Goal: Information Seeking & Learning: Find specific fact

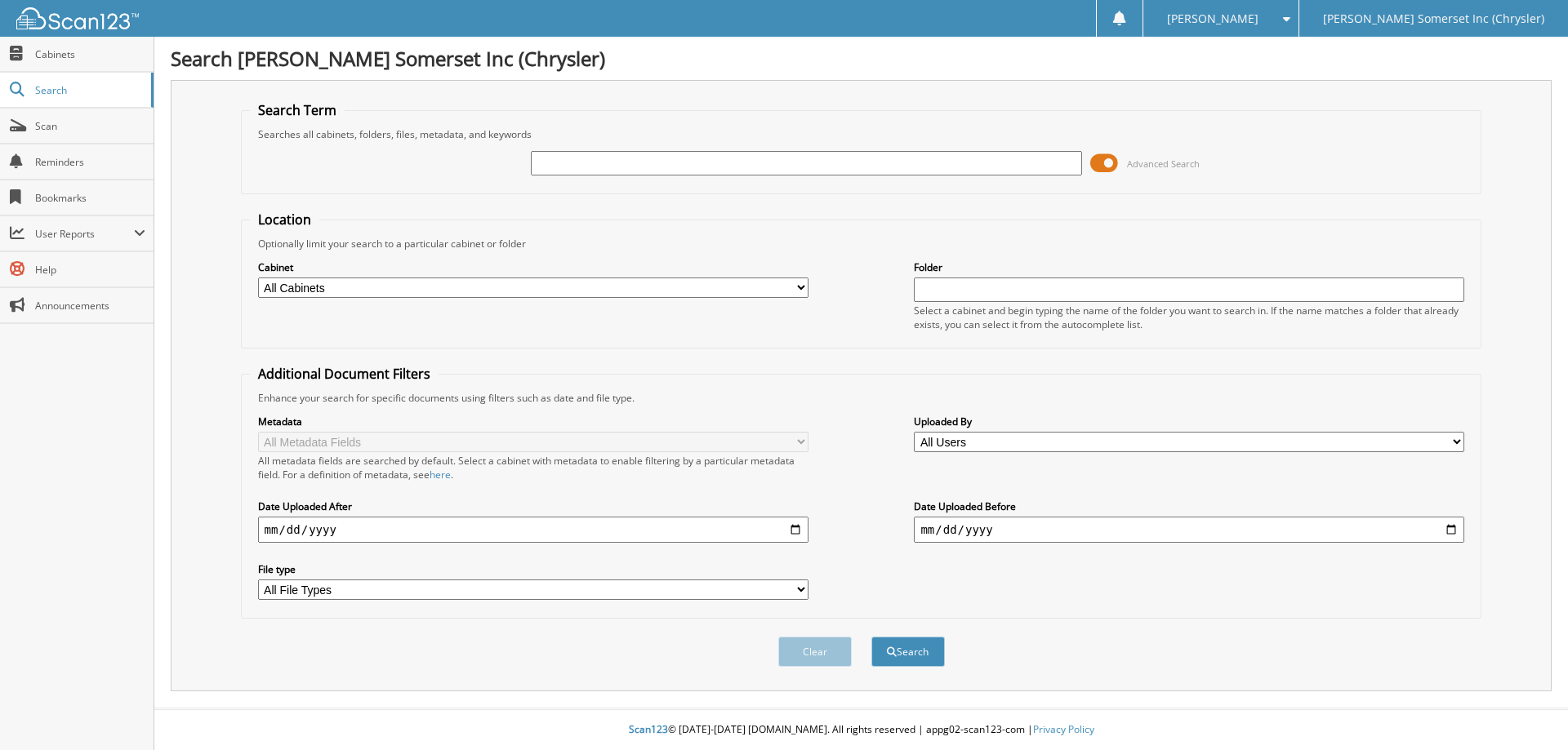
paste input "SN556976"
type input "SN556976"
click at [872, 637] on button "Search" at bounding box center [908, 652] width 73 height 30
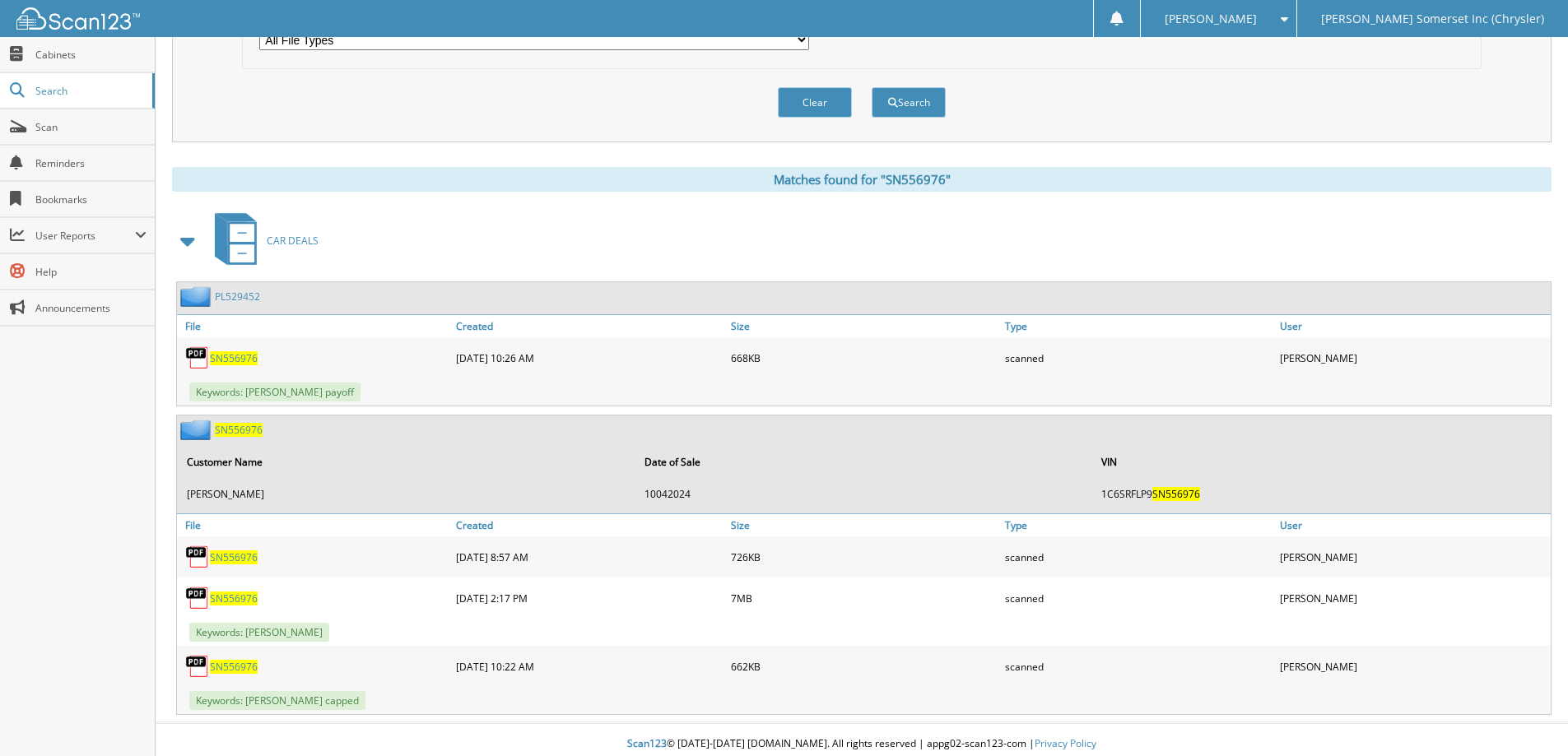
scroll to position [564, 0]
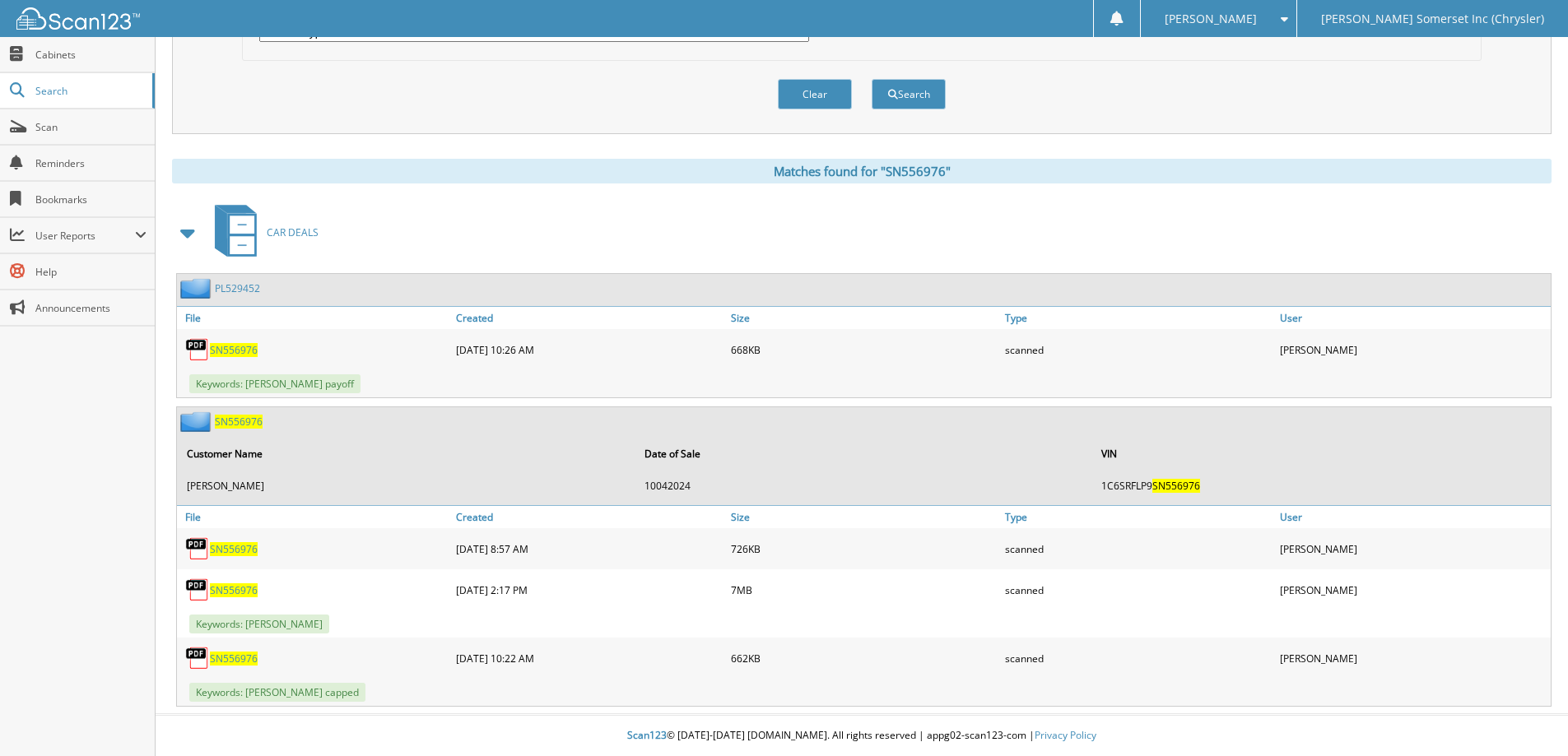
click at [239, 587] on span "SN556976" at bounding box center [234, 591] width 48 height 14
